Goal: Information Seeking & Learning: Learn about a topic

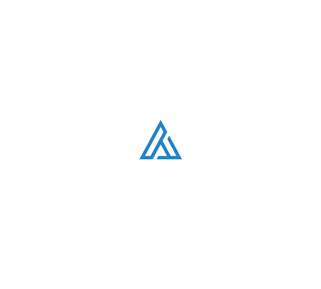
scroll to position [229, 0]
